Goal: Information Seeking & Learning: Find specific fact

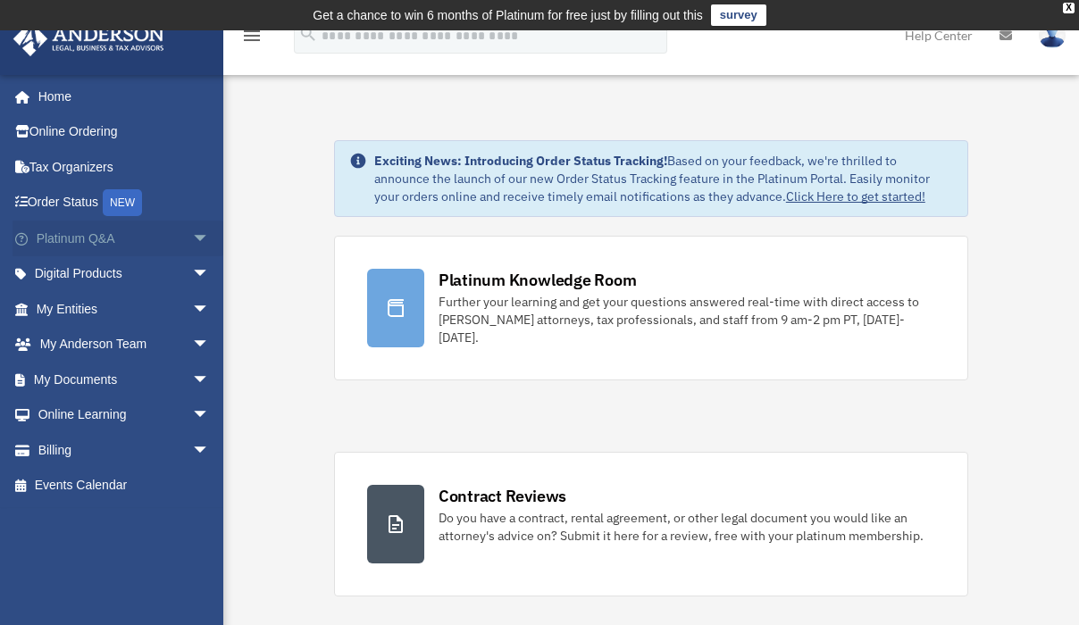
click at [192, 237] on span "arrow_drop_down" at bounding box center [210, 239] width 36 height 37
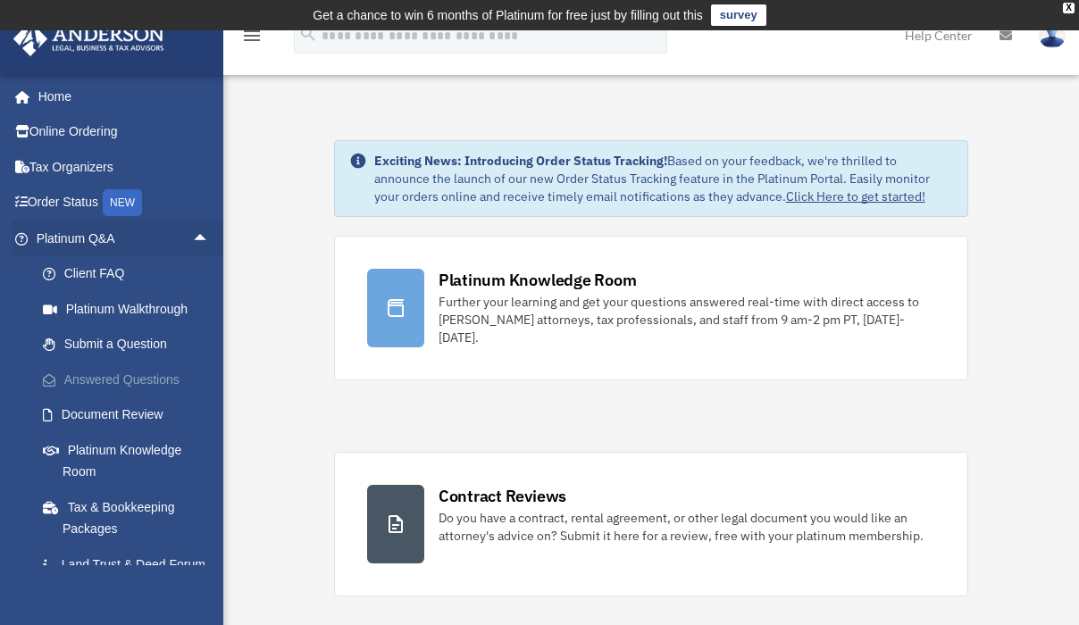
click at [111, 389] on link "Answered Questions" at bounding box center [131, 380] width 212 height 36
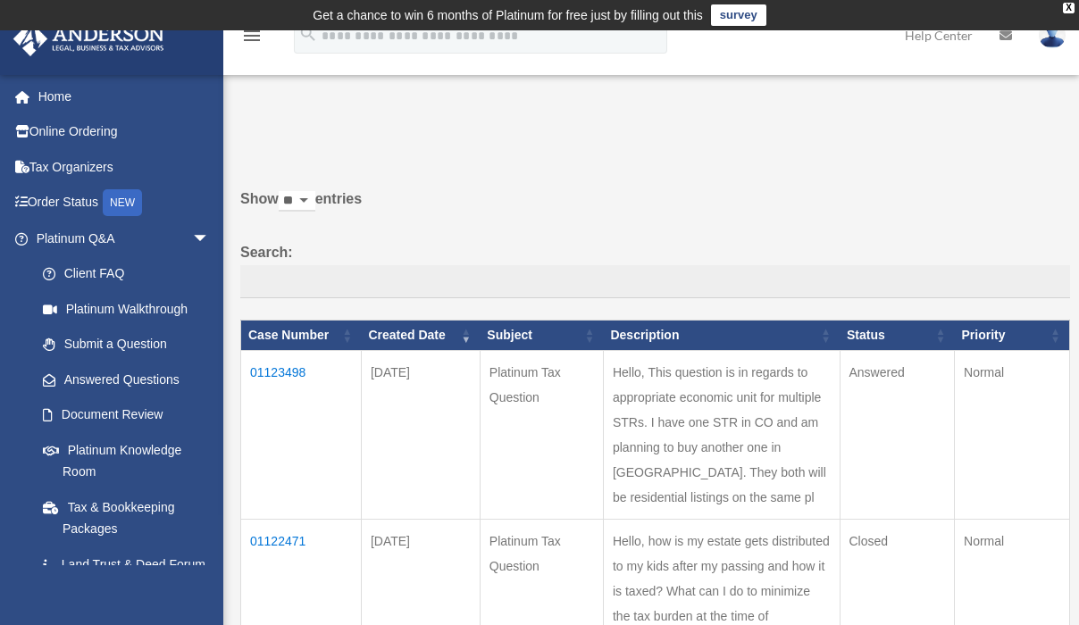
click at [279, 375] on td "01123498" at bounding box center [301, 435] width 121 height 169
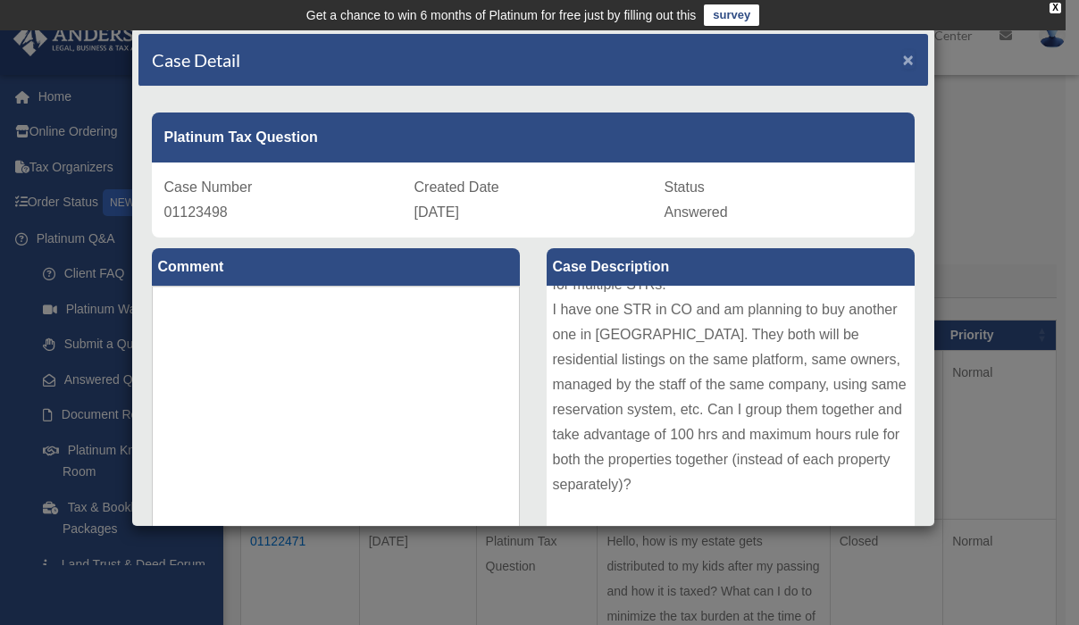
click at [903, 63] on span "×" at bounding box center [909, 59] width 12 height 21
